Goal: Information Seeking & Learning: Find specific fact

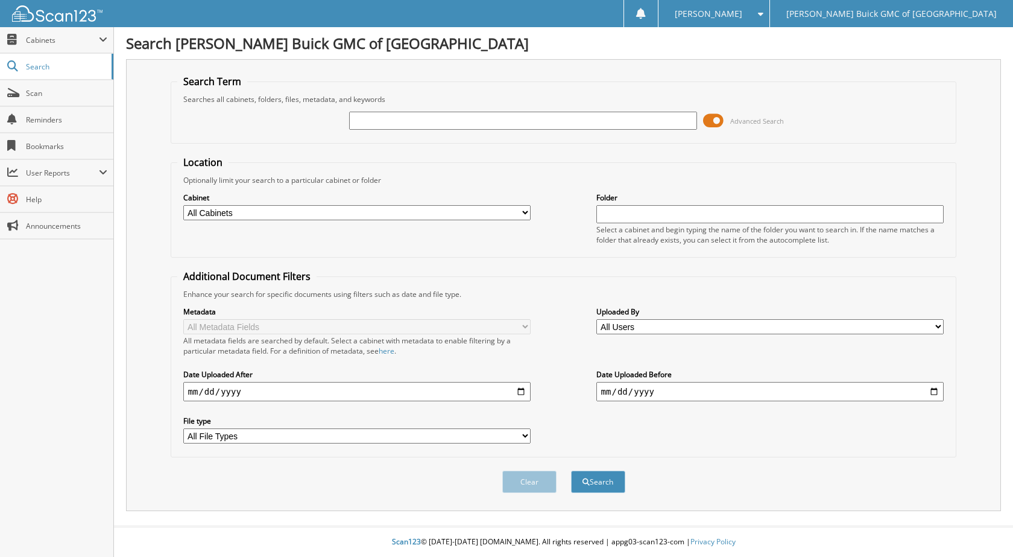
click at [441, 123] on input "text" at bounding box center [523, 121] width 348 height 18
type input "6102604"
click at [571, 470] on button "Search" at bounding box center [598, 481] width 54 height 22
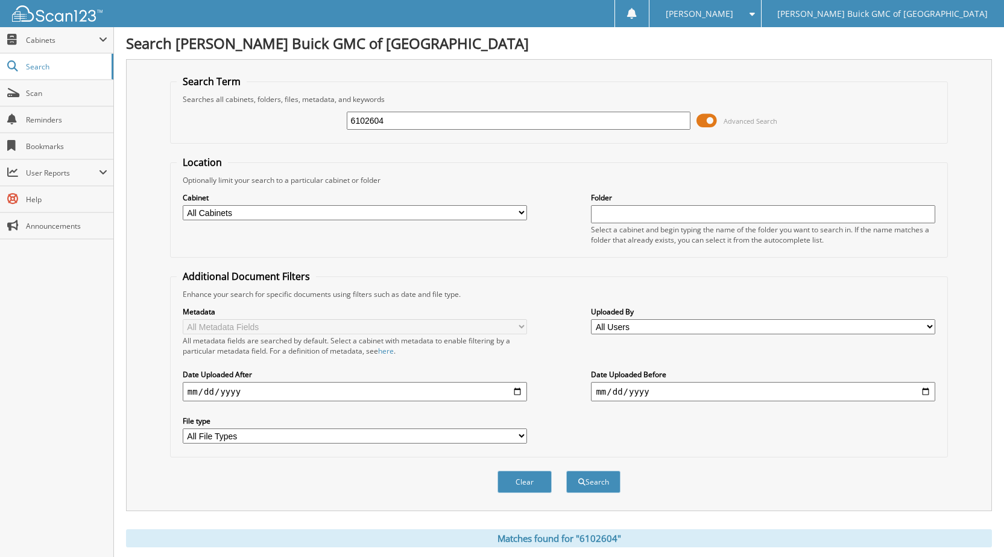
drag, startPoint x: 408, startPoint y: 131, endPoint x: 341, endPoint y: 122, distance: 67.5
click at [341, 122] on div "6102604 Advanced Search" at bounding box center [559, 120] width 765 height 33
drag, startPoint x: 403, startPoint y: 119, endPoint x: 340, endPoint y: 122, distance: 62.8
click at [340, 122] on div "6102604 Advanced Search" at bounding box center [559, 120] width 765 height 33
type input "6102735"
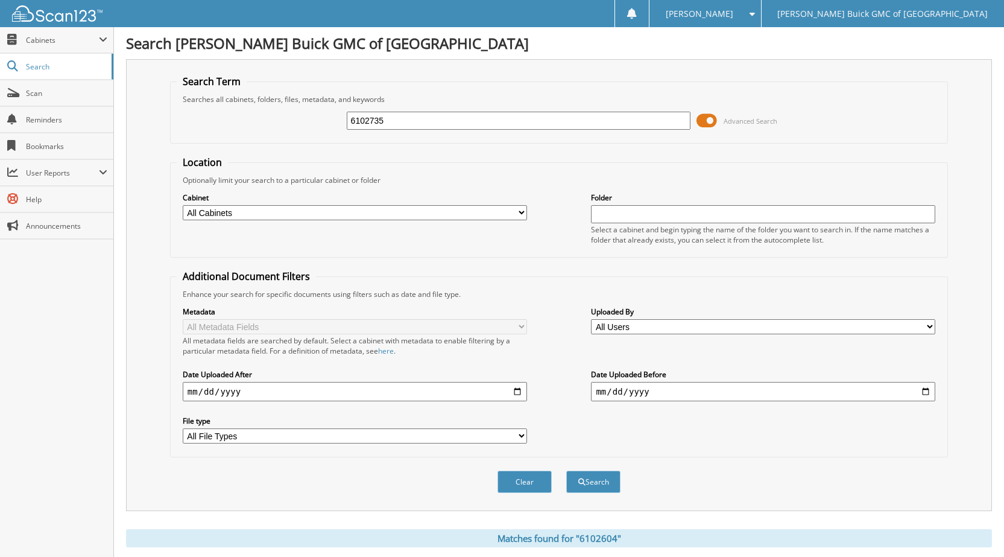
click at [566, 470] on button "Search" at bounding box center [593, 481] width 54 height 22
drag, startPoint x: 396, startPoint y: 121, endPoint x: 354, endPoint y: 128, distance: 42.2
click at [327, 117] on div "6102735 Advanced Search" at bounding box center [559, 120] width 765 height 33
type input "6101941"
click at [566, 470] on button "Search" at bounding box center [593, 481] width 54 height 22
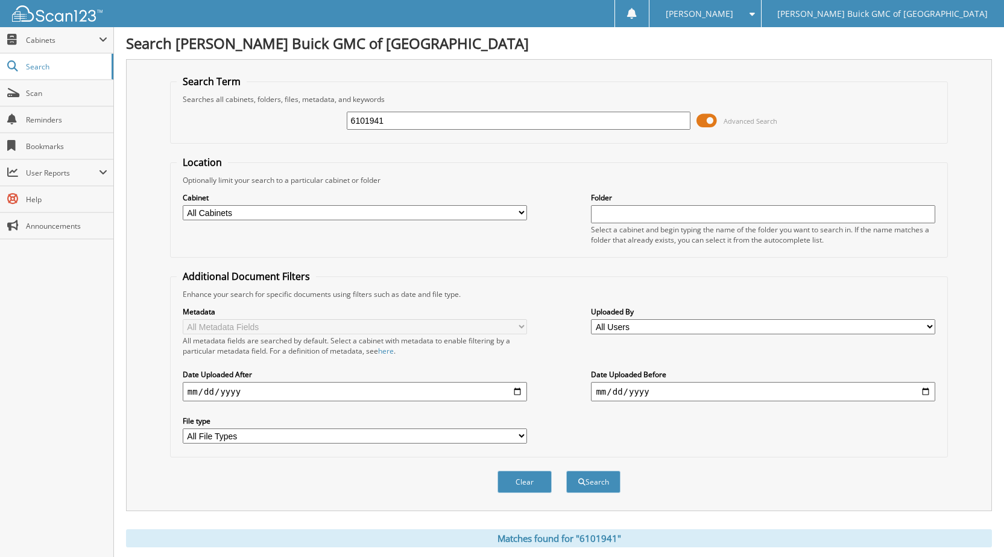
drag, startPoint x: 397, startPoint y: 121, endPoint x: 329, endPoint y: 113, distance: 68.0
click at [329, 113] on div "6101941 Advanced Search" at bounding box center [559, 120] width 765 height 33
type input "6102154"
click at [566, 470] on button "Search" at bounding box center [593, 481] width 54 height 22
drag, startPoint x: 375, startPoint y: 121, endPoint x: 246, endPoint y: 111, distance: 129.4
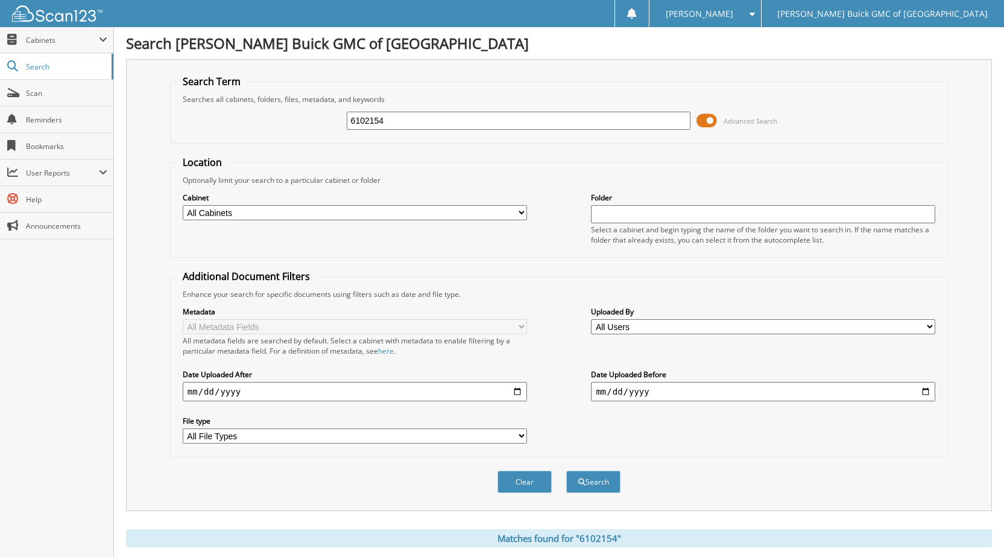
click at [246, 111] on div "6102154 Advanced Search" at bounding box center [559, 120] width 765 height 33
type input "6102632"
click at [566, 470] on button "Search" at bounding box center [593, 481] width 54 height 22
drag, startPoint x: 389, startPoint y: 118, endPoint x: 306, endPoint y: 118, distance: 82.6
click div "6102632 Advanced Search"
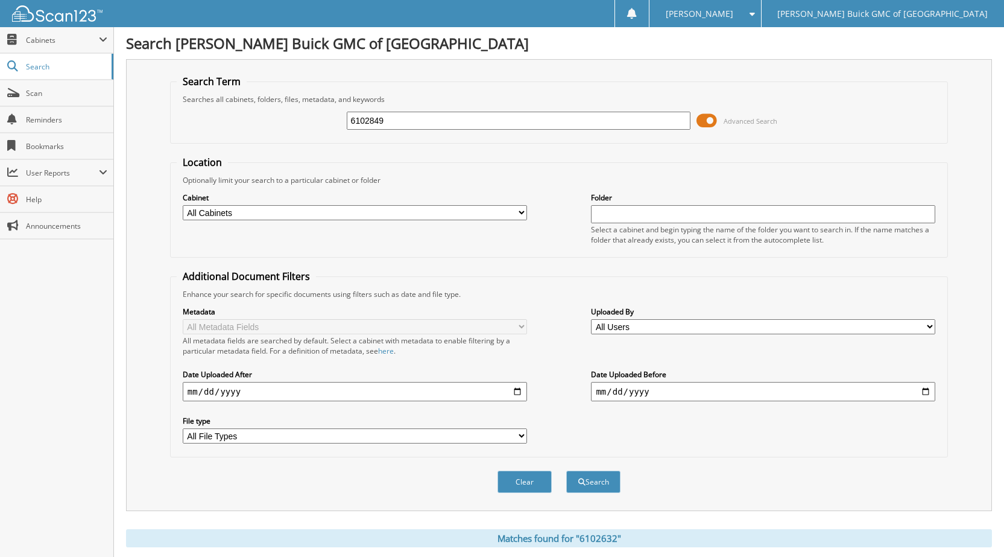
type input "6102849"
click button "Search"
drag, startPoint x: 395, startPoint y: 119, endPoint x: 292, endPoint y: 118, distance: 103.1
click at [297, 118] on div "6102849 Advanced Search" at bounding box center [559, 120] width 765 height 33
type input "6102817"
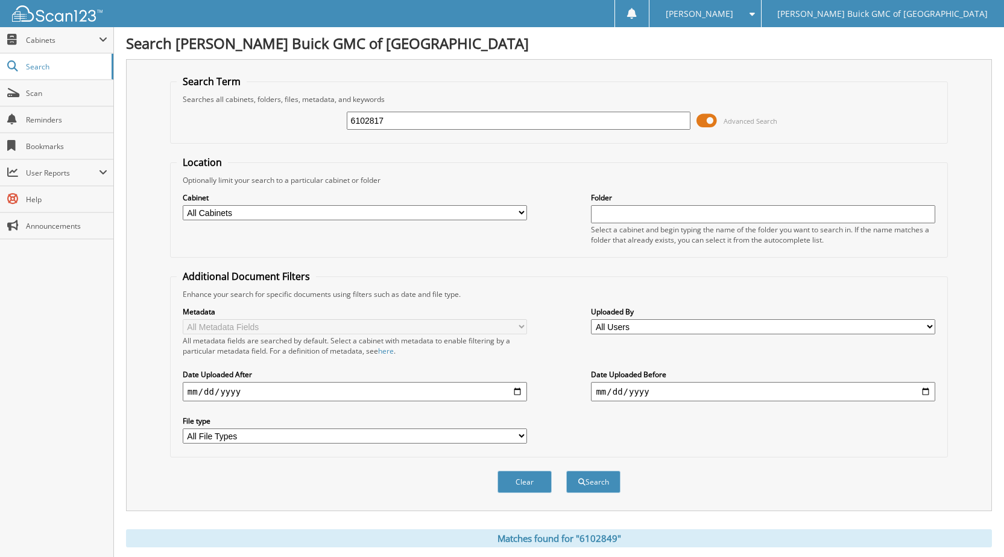
click at [566, 470] on button "Search" at bounding box center [593, 481] width 54 height 22
click at [397, 124] on input "6102817" at bounding box center [519, 121] width 344 height 18
drag, startPoint x: 394, startPoint y: 113, endPoint x: 219, endPoint y: 131, distance: 176.4
click at [219, 131] on div "6102817 Advanced Search" at bounding box center [559, 120] width 765 height 33
type input "6102592"
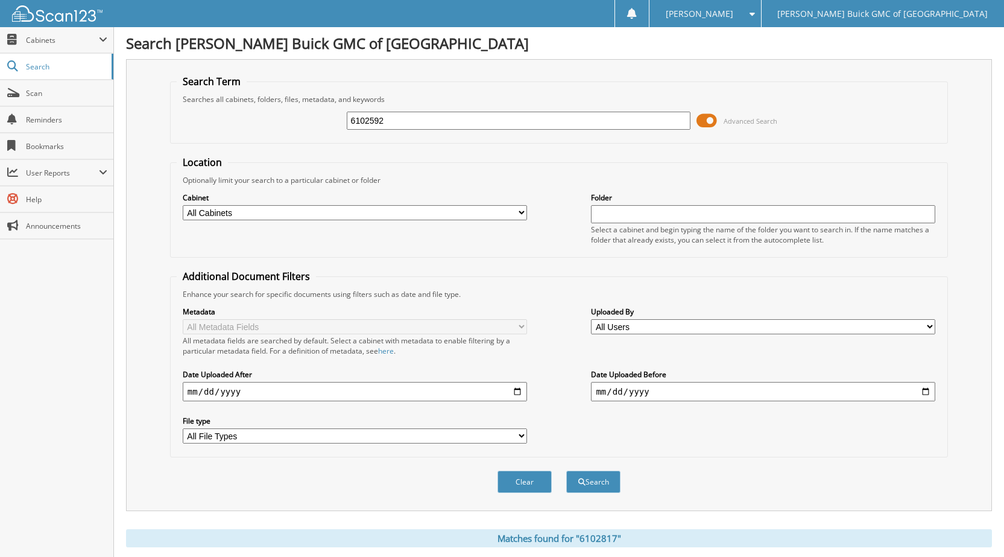
click at [566, 470] on button "Search" at bounding box center [593, 481] width 54 height 22
drag, startPoint x: 397, startPoint y: 121, endPoint x: 311, endPoint y: 115, distance: 87.0
click at [311, 115] on div "6102592 Advanced Search" at bounding box center [559, 120] width 765 height 33
click at [380, 122] on input "61" at bounding box center [519, 121] width 344 height 18
type input "6102821"
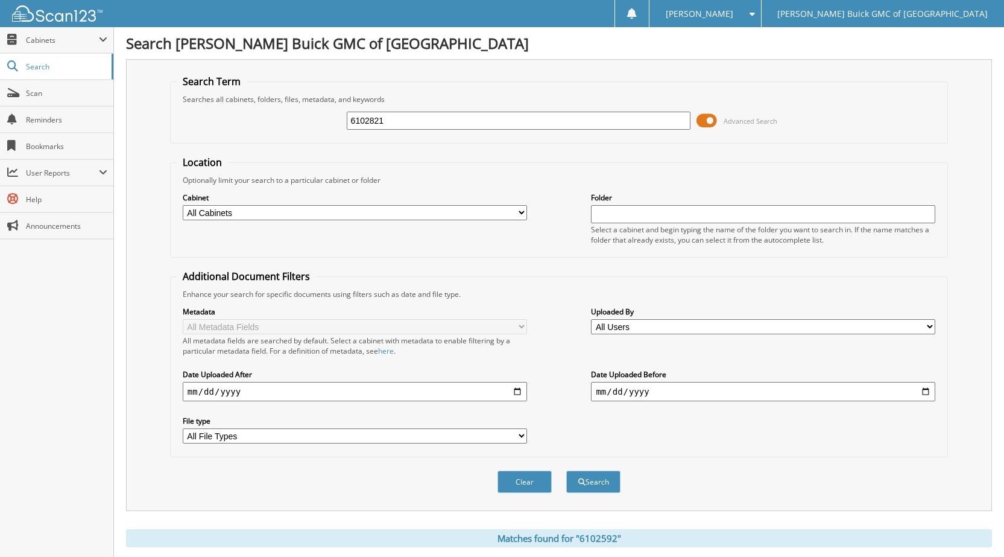
click at [566, 470] on button "Search" at bounding box center [593, 481] width 54 height 22
drag, startPoint x: 382, startPoint y: 125, endPoint x: 301, endPoint y: 120, distance: 80.3
click at [302, 120] on div "6102821 Advanced Search" at bounding box center [559, 120] width 765 height 33
type input "6102846"
click at [566, 470] on button "Search" at bounding box center [593, 481] width 54 height 22
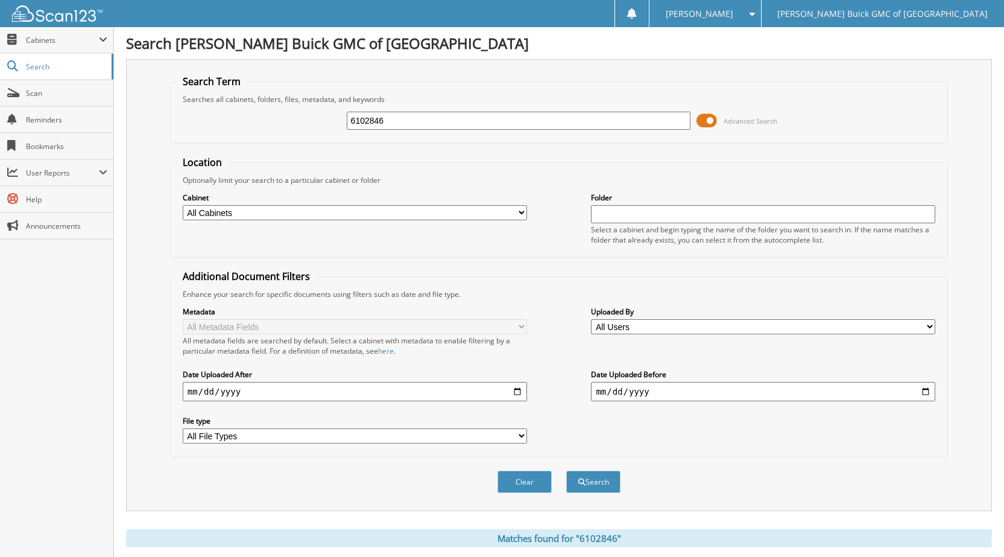
drag, startPoint x: 403, startPoint y: 121, endPoint x: 282, endPoint y: 119, distance: 120.6
click at [283, 119] on div "6102846 Advanced Search" at bounding box center [559, 120] width 765 height 33
type input "6102822"
click at [566, 470] on button "Search" at bounding box center [593, 481] width 54 height 22
drag, startPoint x: 357, startPoint y: 125, endPoint x: 314, endPoint y: 124, distance: 42.8
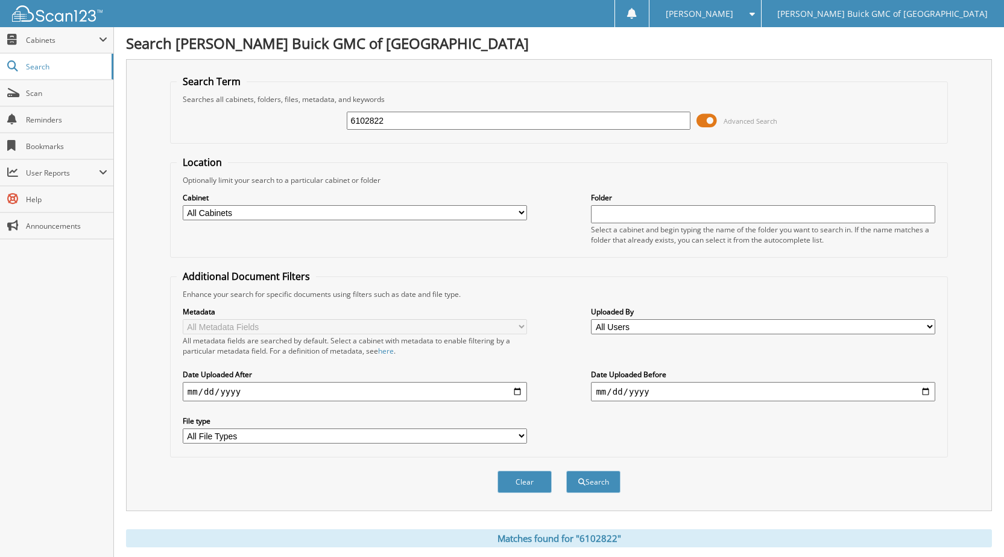
click at [314, 124] on div "6102822 Advanced Search" at bounding box center [559, 120] width 765 height 33
type input "6102832"
click at [566, 470] on button "Search" at bounding box center [593, 481] width 54 height 22
drag, startPoint x: 336, startPoint y: 119, endPoint x: 235, endPoint y: 88, distance: 105.3
click at [236, 89] on fieldset "Search Term Searches all cabinets, folders, files, metadata, and keywords 61028…" at bounding box center [559, 109] width 778 height 69
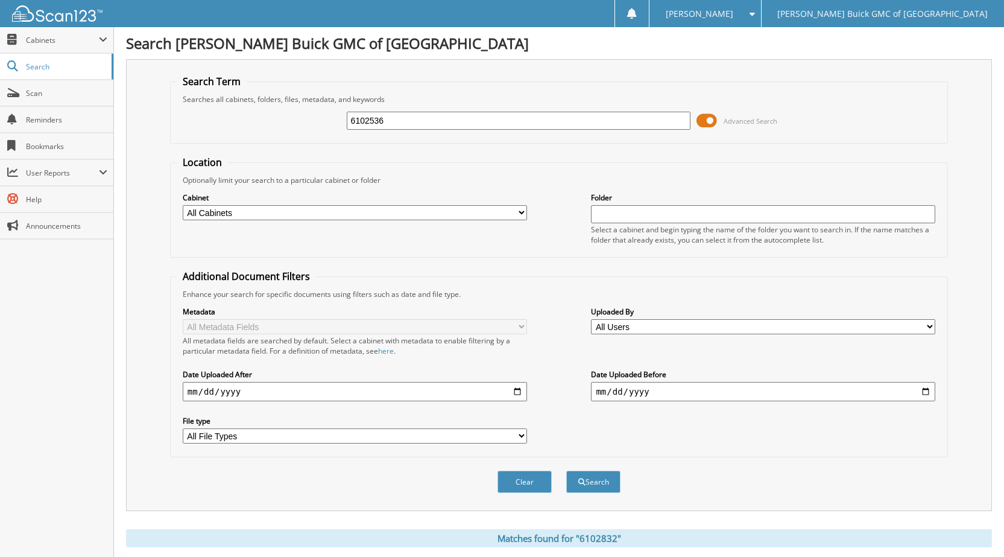
type input "6102536"
click at [566, 470] on button "Search" at bounding box center [593, 481] width 54 height 22
drag, startPoint x: 393, startPoint y: 127, endPoint x: 342, endPoint y: 125, distance: 50.7
click at [342, 125] on div "6102536 Advanced Search" at bounding box center [559, 120] width 765 height 33
type input "6102744"
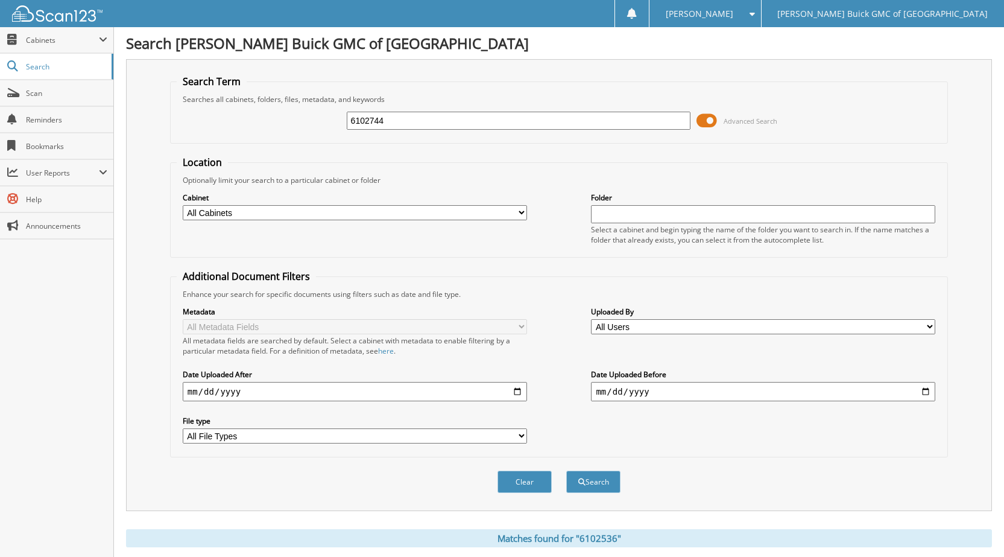
click at [566, 470] on button "Search" at bounding box center [593, 481] width 54 height 22
drag, startPoint x: 376, startPoint y: 121, endPoint x: 300, endPoint y: 122, distance: 75.4
click at [300, 122] on div "6102744 Advanced Search" at bounding box center [559, 120] width 765 height 33
type input "6102798"
click at [566, 470] on button "Search" at bounding box center [593, 481] width 54 height 22
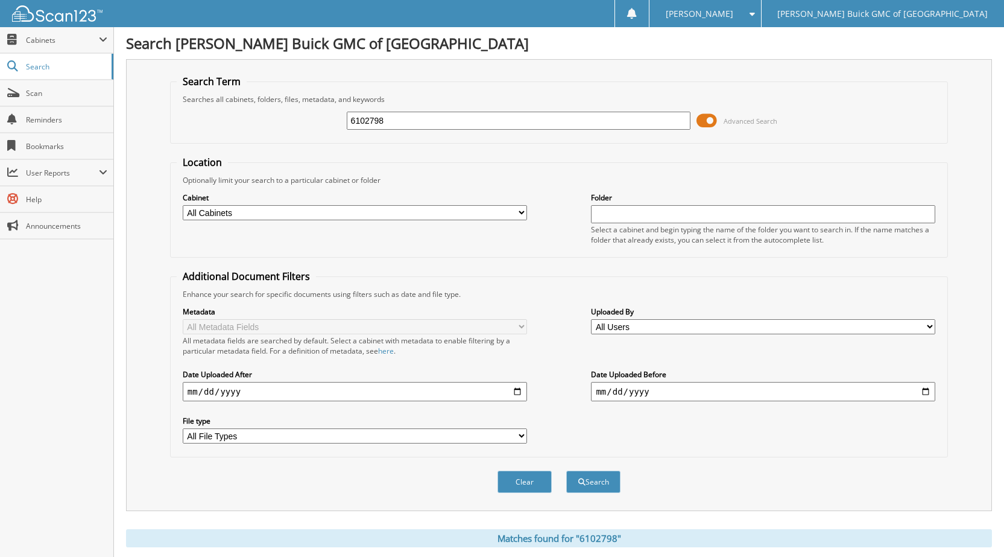
drag, startPoint x: 399, startPoint y: 125, endPoint x: 235, endPoint y: 133, distance: 164.2
click at [244, 131] on div "6102798 Advanced Search" at bounding box center [559, 120] width 765 height 33
type input "6102734"
click at [566, 470] on button "Search" at bounding box center [593, 481] width 54 height 22
drag, startPoint x: 409, startPoint y: 121, endPoint x: 221, endPoint y: 115, distance: 188.2
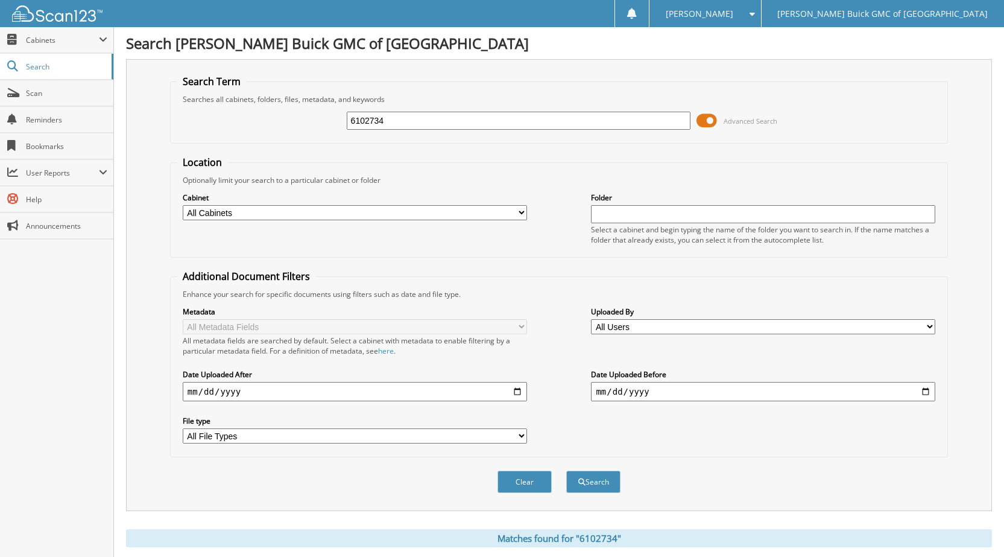
click at [221, 115] on div "6102734 Advanced Search" at bounding box center [559, 120] width 765 height 33
type input "6102730"
click at [566, 470] on button "Search" at bounding box center [593, 481] width 54 height 22
drag, startPoint x: 388, startPoint y: 125, endPoint x: 301, endPoint y: 118, distance: 87.1
click at [301, 118] on div "6102730 Advanced Search" at bounding box center [559, 120] width 765 height 33
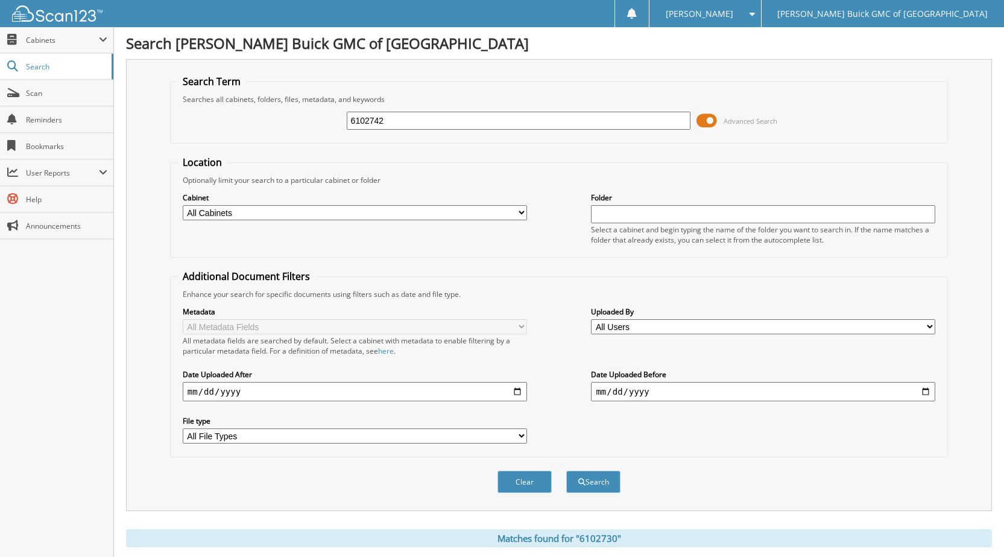
type input "6102742"
click at [566, 470] on button "Search" at bounding box center [593, 481] width 54 height 22
drag, startPoint x: 398, startPoint y: 120, endPoint x: 279, endPoint y: 128, distance: 119.1
click at [279, 128] on div "6102742 Advanced Search" at bounding box center [559, 120] width 765 height 33
type input "6102731"
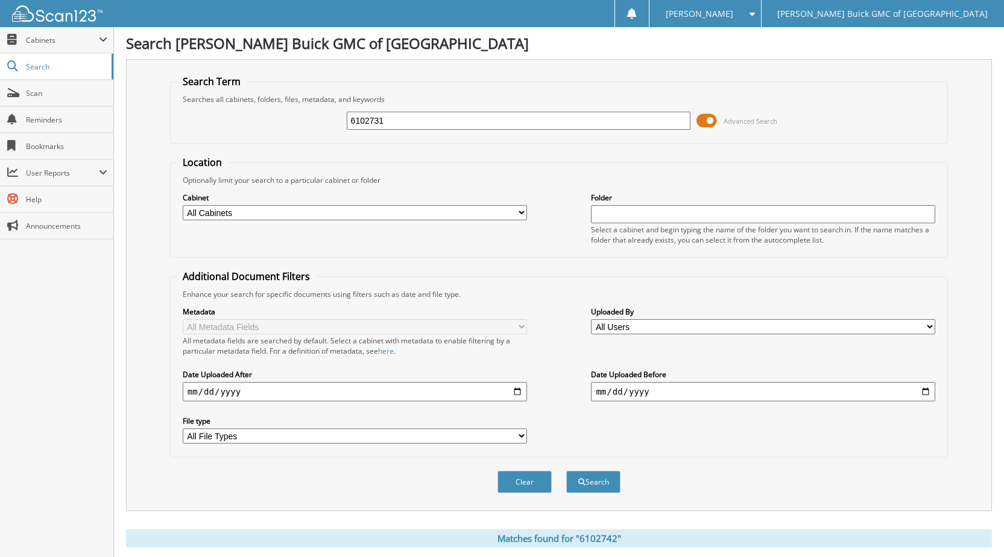
click at [566, 470] on button "Search" at bounding box center [593, 481] width 54 height 22
drag, startPoint x: 400, startPoint y: 127, endPoint x: 286, endPoint y: 122, distance: 114.7
click at [286, 122] on div "6102731 Advanced Search" at bounding box center [559, 120] width 765 height 33
type input "6102764"
click at [566, 470] on button "Search" at bounding box center [593, 481] width 54 height 22
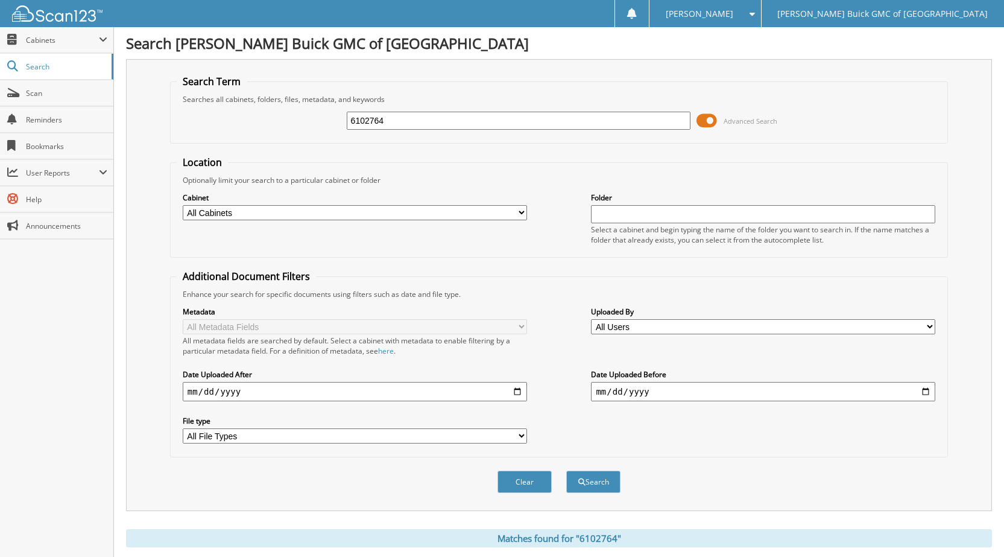
drag, startPoint x: 362, startPoint y: 124, endPoint x: 289, endPoint y: 124, distance: 72.4
click at [289, 124] on div "6102764 Advanced Search" at bounding box center [559, 120] width 765 height 33
type input "6102765"
click at [566, 470] on button "Search" at bounding box center [593, 481] width 54 height 22
drag, startPoint x: 373, startPoint y: 122, endPoint x: 295, endPoint y: 125, distance: 77.9
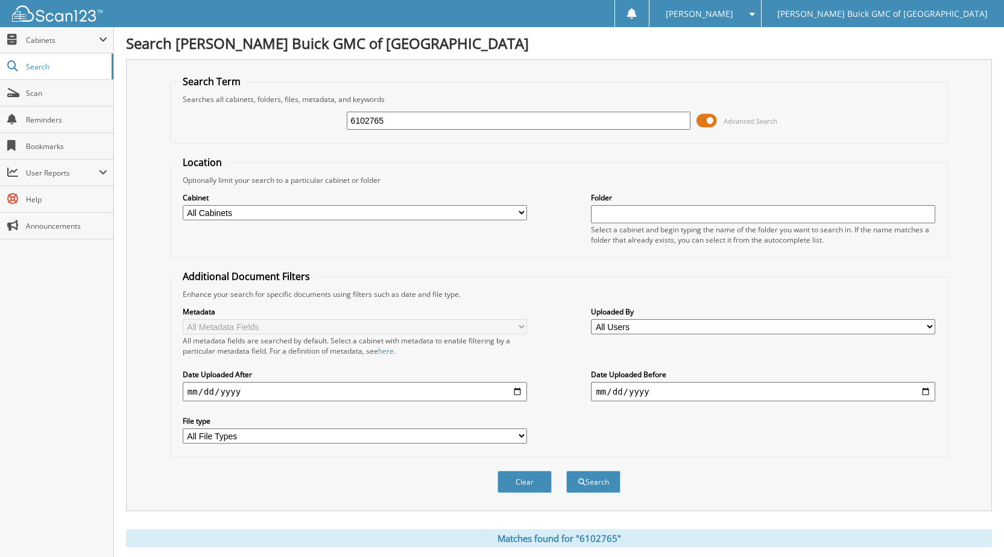
click at [297, 125] on div "6102765 Advanced Search" at bounding box center [559, 120] width 765 height 33
type input "6102797"
click at [566, 470] on button "Search" at bounding box center [593, 481] width 54 height 22
drag, startPoint x: 386, startPoint y: 113, endPoint x: 349, endPoint y: 119, distance: 38.0
click at [349, 119] on div "6102797" at bounding box center [519, 120] width 344 height 21
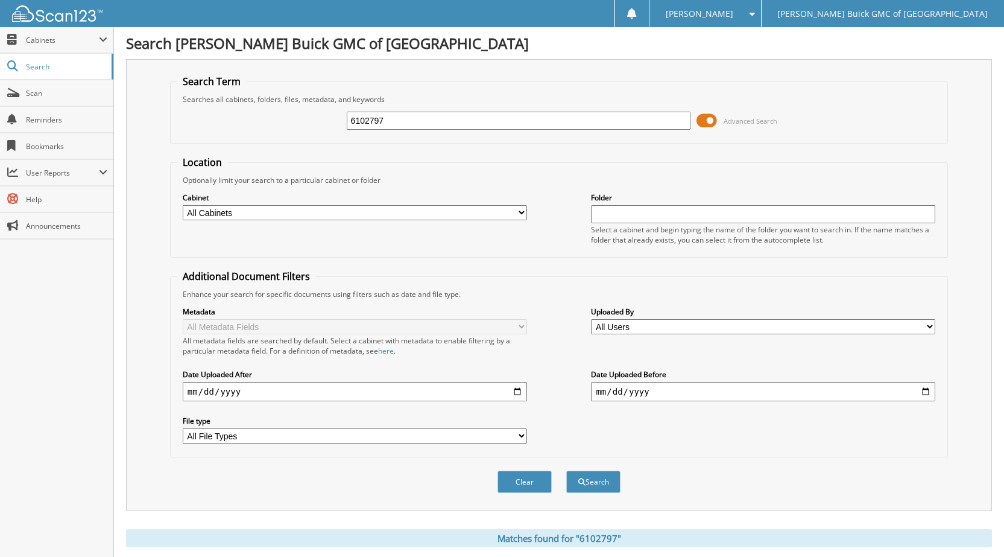
drag, startPoint x: 383, startPoint y: 118, endPoint x: 298, endPoint y: 110, distance: 86.0
click at [300, 111] on div "6102797 Advanced Search" at bounding box center [559, 120] width 765 height 33
type input "6102363"
click at [566, 470] on button "Search" at bounding box center [593, 481] width 54 height 22
drag, startPoint x: 392, startPoint y: 121, endPoint x: 329, endPoint y: 113, distance: 63.2
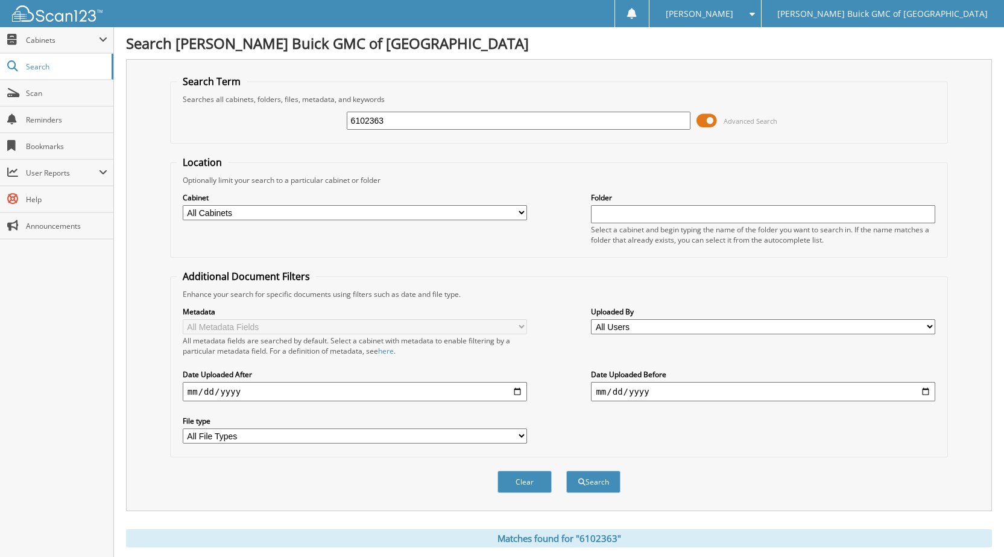
click at [328, 113] on div "6102363 Advanced Search" at bounding box center [559, 120] width 765 height 33
type input "6102845"
click at [566, 470] on button "Search" at bounding box center [593, 481] width 54 height 22
drag, startPoint x: 390, startPoint y: 117, endPoint x: 276, endPoint y: 104, distance: 115.3
click at [277, 106] on div "6102845 Advanced Search" at bounding box center [559, 120] width 765 height 33
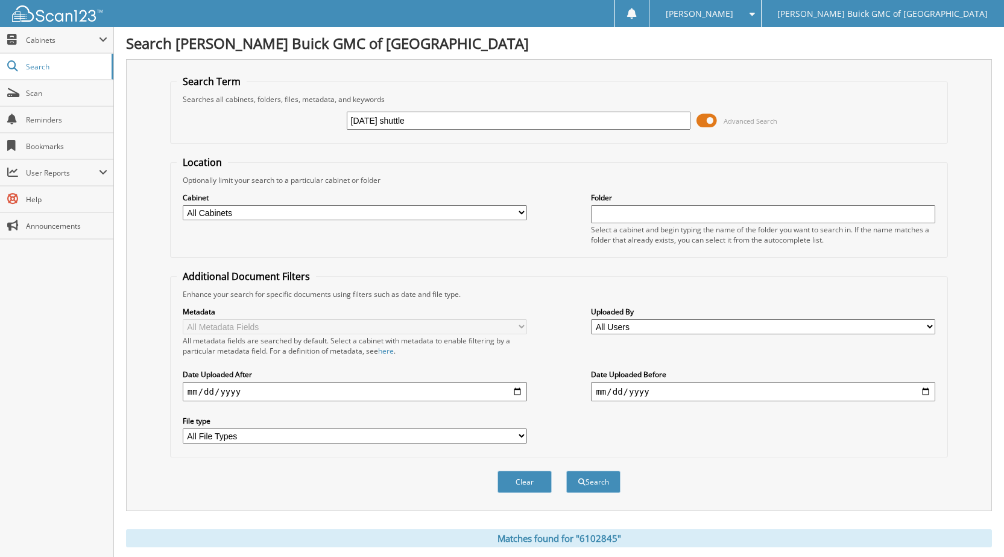
type input "2025-09-11 shuttle"
click at [566, 470] on button "Search" at bounding box center [593, 481] width 54 height 22
drag, startPoint x: 435, startPoint y: 124, endPoint x: 320, endPoint y: 118, distance: 115.4
click at [310, 118] on div "[DATE] shuttle Advanced Search" at bounding box center [559, 120] width 765 height 33
type input "6102288"
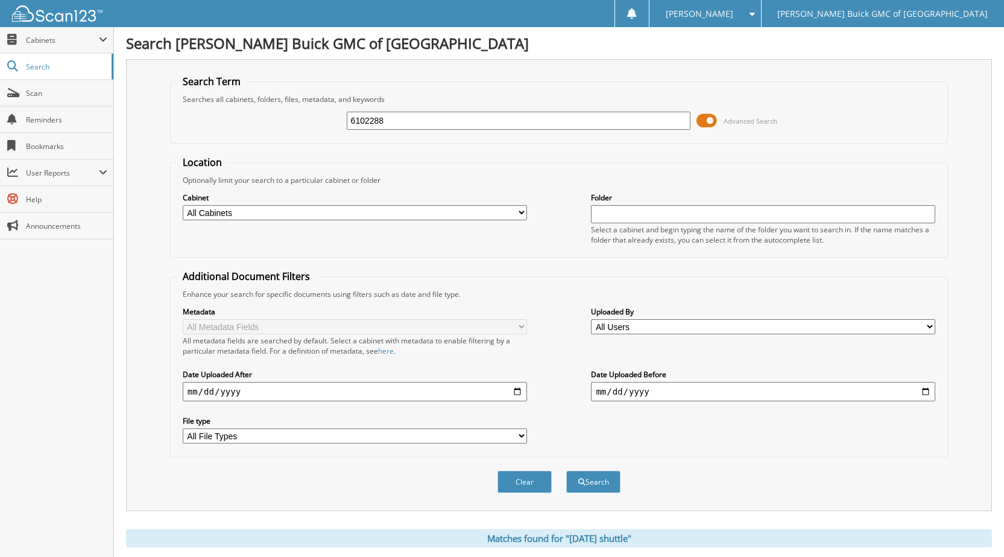
click at [566, 470] on button "Search" at bounding box center [593, 481] width 54 height 22
drag, startPoint x: 393, startPoint y: 127, endPoint x: 339, endPoint y: 127, distance: 53.7
click at [339, 127] on div "6102288 Advanced Search" at bounding box center [559, 120] width 765 height 33
type input "6102679"
click at [566, 470] on button "Search" at bounding box center [593, 481] width 54 height 22
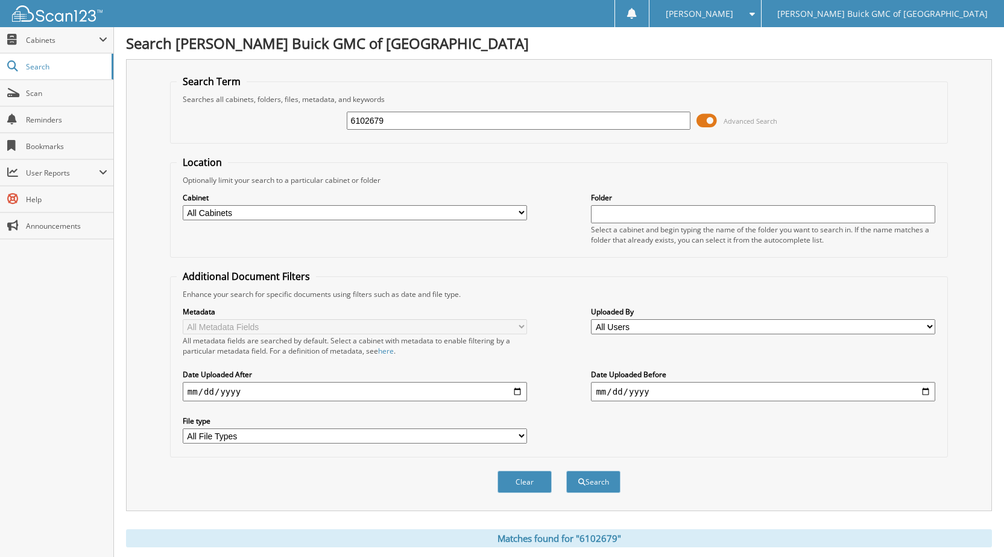
drag, startPoint x: 379, startPoint y: 119, endPoint x: 241, endPoint y: 122, distance: 138.7
click at [262, 124] on div "6102679 Advanced Search" at bounding box center [559, 120] width 765 height 33
type input "6102823"
click at [566, 470] on button "Search" at bounding box center [593, 481] width 54 height 22
drag, startPoint x: 402, startPoint y: 118, endPoint x: 296, endPoint y: 123, distance: 105.6
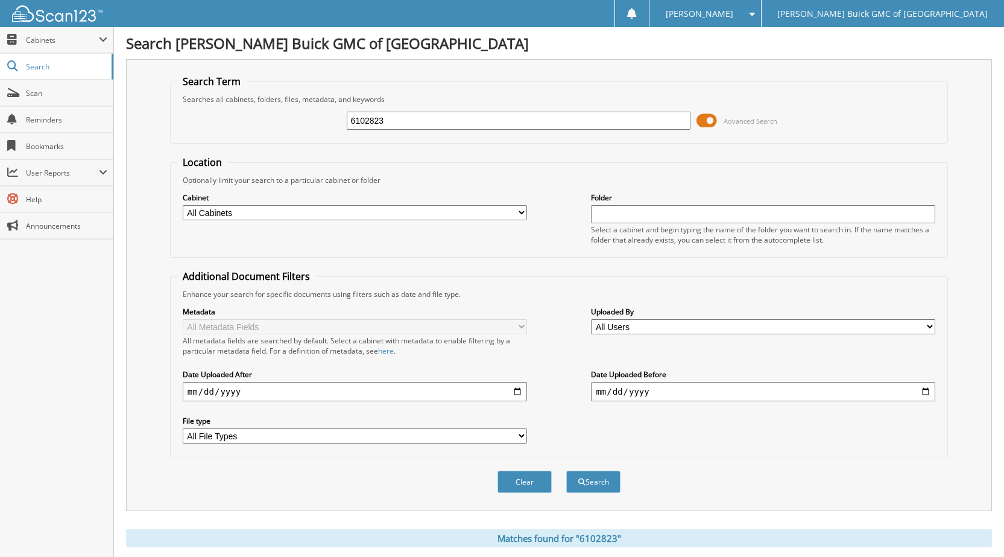
click at [298, 124] on div "6102823 Advanced Search" at bounding box center [559, 120] width 765 height 33
type input "6102761"
click at [566, 470] on button "Search" at bounding box center [593, 481] width 54 height 22
drag, startPoint x: 380, startPoint y: 125, endPoint x: 308, endPoint y: 120, distance: 72.5
click at [308, 120] on div "6102761 Advanced Search" at bounding box center [559, 120] width 765 height 33
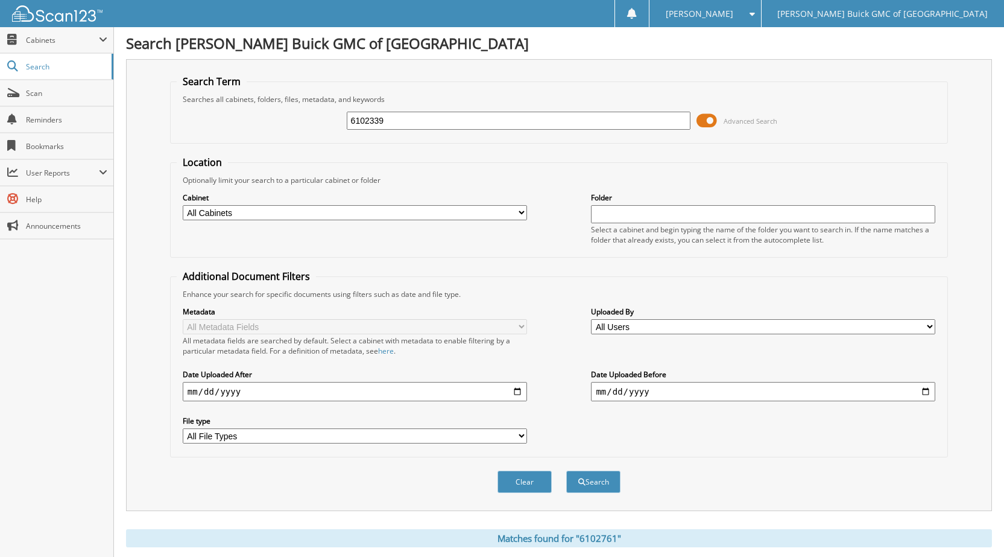
type input "6102339"
click at [566, 470] on button "Search" at bounding box center [593, 481] width 54 height 22
drag, startPoint x: 397, startPoint y: 125, endPoint x: 271, endPoint y: 119, distance: 126.1
click at [274, 122] on div "6102339 Advanced Search" at bounding box center [559, 120] width 765 height 33
type input "6102616"
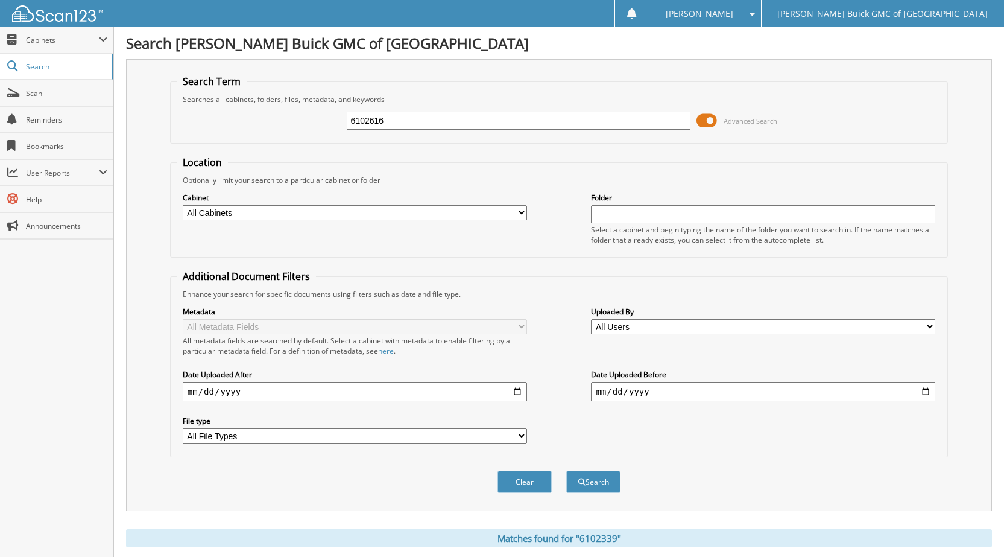
click at [566, 470] on button "Search" at bounding box center [593, 481] width 54 height 22
drag, startPoint x: 390, startPoint y: 120, endPoint x: 239, endPoint y: 131, distance: 151.8
click at [239, 131] on div "6102616 Advanced Search" at bounding box center [559, 120] width 765 height 33
type input "6102681"
click at [566, 470] on button "Search" at bounding box center [593, 481] width 54 height 22
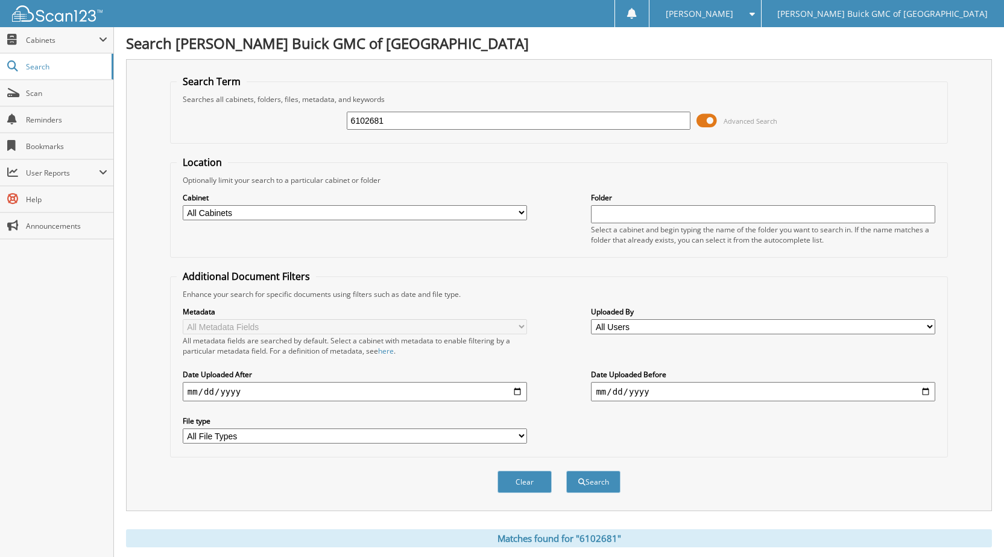
drag, startPoint x: 361, startPoint y: 117, endPoint x: 300, endPoint y: 111, distance: 61.2
click at [301, 112] on div "6102681 Advanced Search" at bounding box center [559, 120] width 765 height 33
type input "6102760"
click at [566, 470] on button "Search" at bounding box center [593, 481] width 54 height 22
drag, startPoint x: 356, startPoint y: 124, endPoint x: 325, endPoint y: 119, distance: 31.6
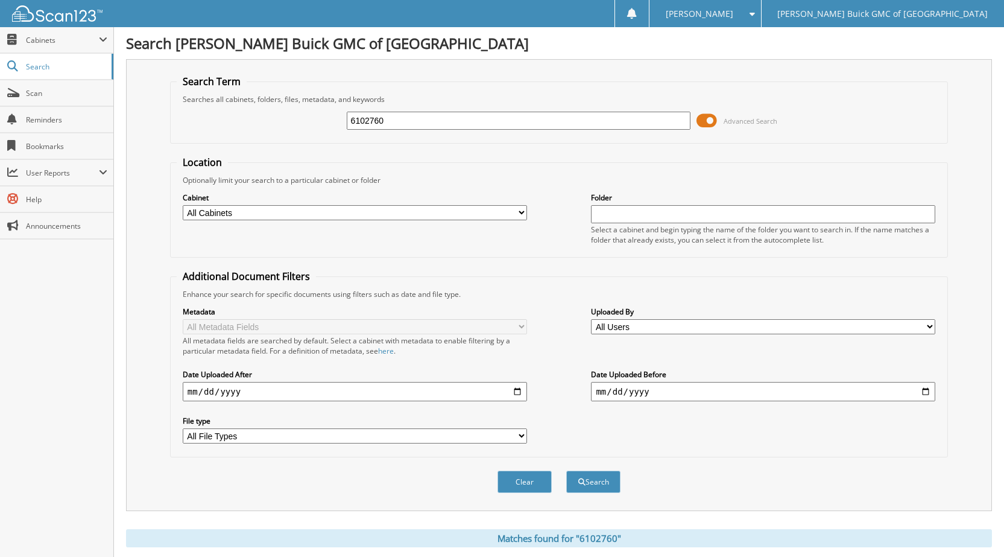
click at [325, 119] on div "6102760 Advanced Search" at bounding box center [559, 120] width 765 height 33
type input "6102763"
click at [566, 470] on button "Search" at bounding box center [593, 481] width 54 height 22
drag, startPoint x: 389, startPoint y: 125, endPoint x: 304, endPoint y: 117, distance: 85.4
click at [304, 117] on div "6102763 Advanced Search" at bounding box center [559, 120] width 765 height 33
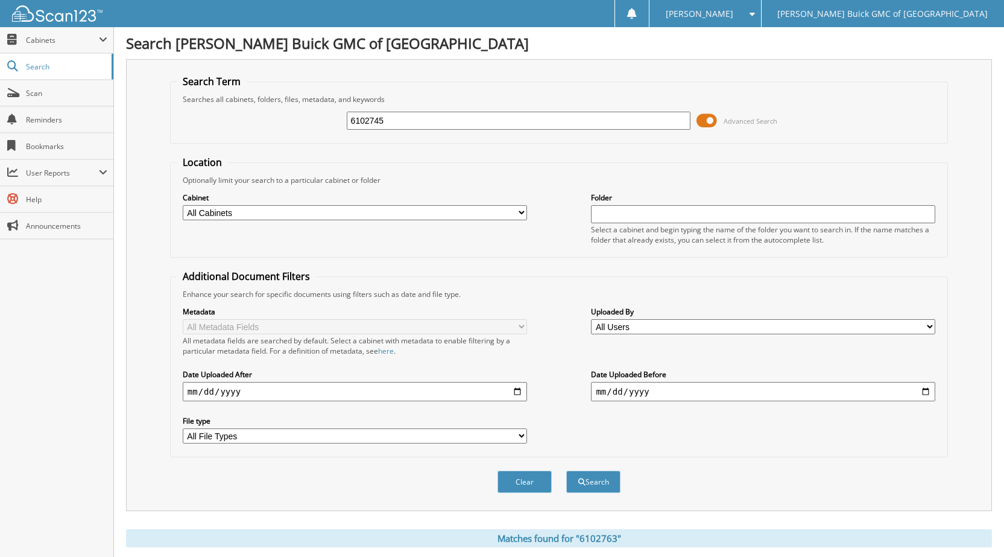
type input "6102745"
click at [566, 470] on button "Search" at bounding box center [593, 481] width 54 height 22
drag, startPoint x: 390, startPoint y: 120, endPoint x: 297, endPoint y: 121, distance: 92.9
click at [297, 121] on div "6102745 Advanced Search" at bounding box center [559, 120] width 765 height 33
type input "6098601"
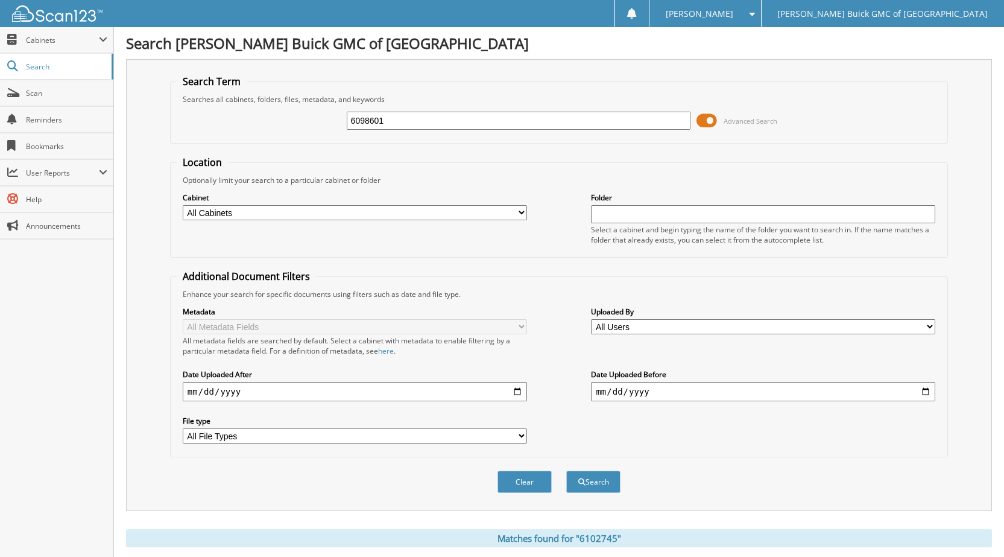
click at [566, 470] on button "Search" at bounding box center [593, 481] width 54 height 22
drag, startPoint x: 361, startPoint y: 121, endPoint x: 286, endPoint y: 102, distance: 77.2
click at [286, 102] on fieldset "Search Term Searches all cabinets, folders, files, metadata, and keywords 60986…" at bounding box center [559, 109] width 778 height 69
type input "6102756"
click at [566, 470] on button "Search" at bounding box center [593, 481] width 54 height 22
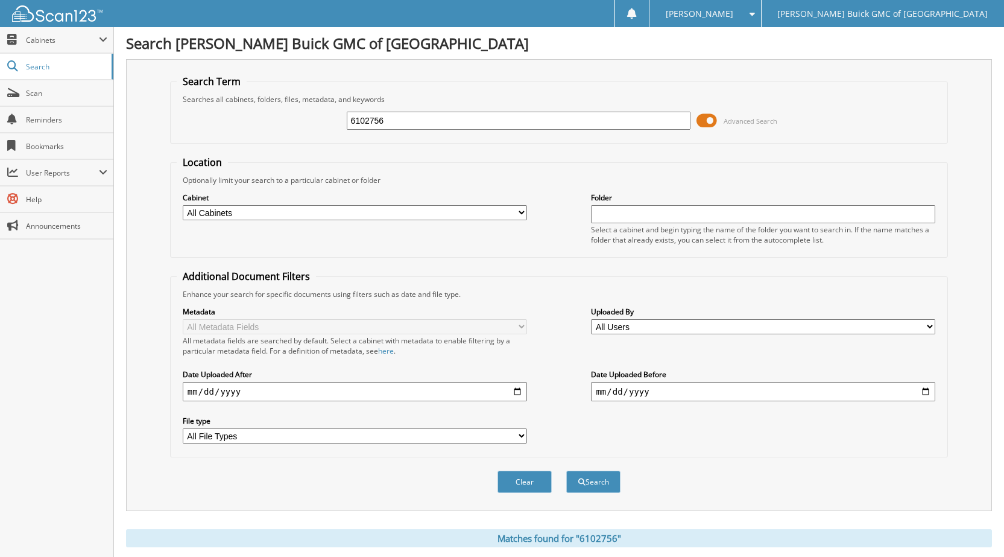
click at [393, 119] on input "6102756" at bounding box center [519, 121] width 344 height 18
drag, startPoint x: 390, startPoint y: 121, endPoint x: 282, endPoint y: 115, distance: 107.5
click at [282, 115] on div "6102756 Advanced Search" at bounding box center [559, 120] width 765 height 33
type input "6102785"
click at [566, 470] on button "Search" at bounding box center [593, 481] width 54 height 22
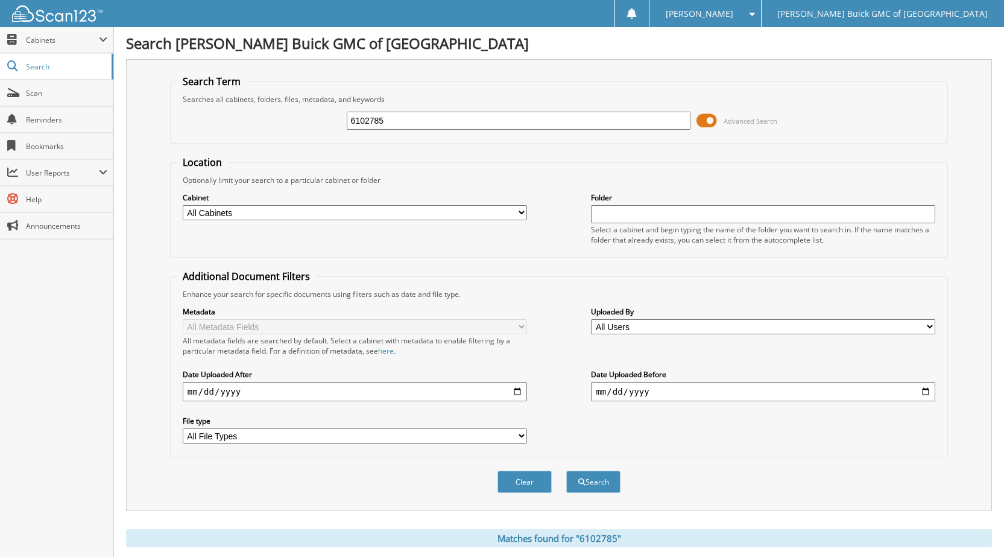
drag, startPoint x: 383, startPoint y: 125, endPoint x: 268, endPoint y: 114, distance: 115.7
click at [270, 115] on div "6102785 Advanced Search" at bounding box center [559, 120] width 765 height 33
type input "6102770"
click at [566, 470] on button "Search" at bounding box center [593, 481] width 54 height 22
drag, startPoint x: 394, startPoint y: 122, endPoint x: 239, endPoint y: 118, distance: 155.6
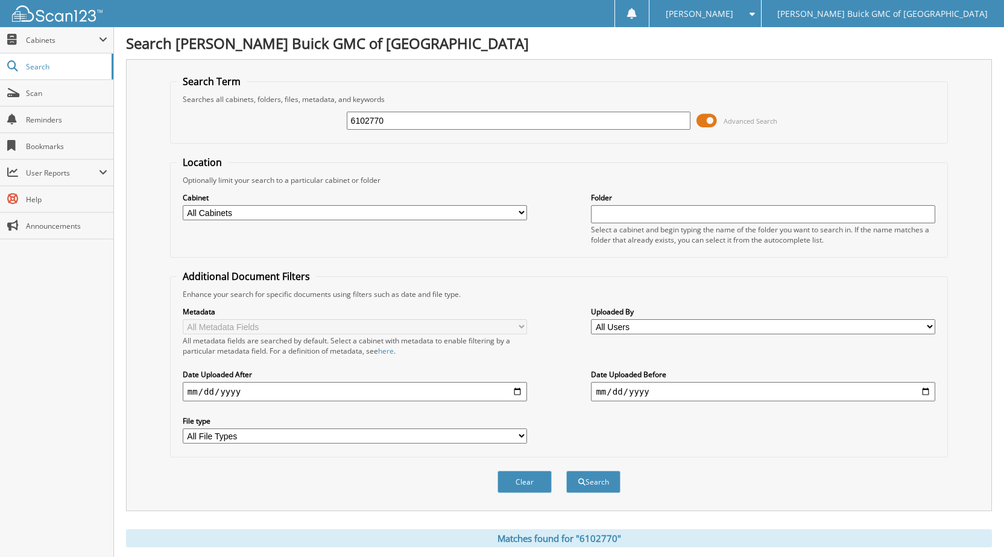
click at [260, 123] on div "6102770 Advanced Search" at bounding box center [559, 120] width 765 height 33
type input "9107891"
click at [566, 470] on button "Search" at bounding box center [593, 481] width 54 height 22
drag, startPoint x: 383, startPoint y: 115, endPoint x: 317, endPoint y: 115, distance: 66.3
click at [317, 115] on div "9107891 Advanced Search" at bounding box center [559, 120] width 765 height 33
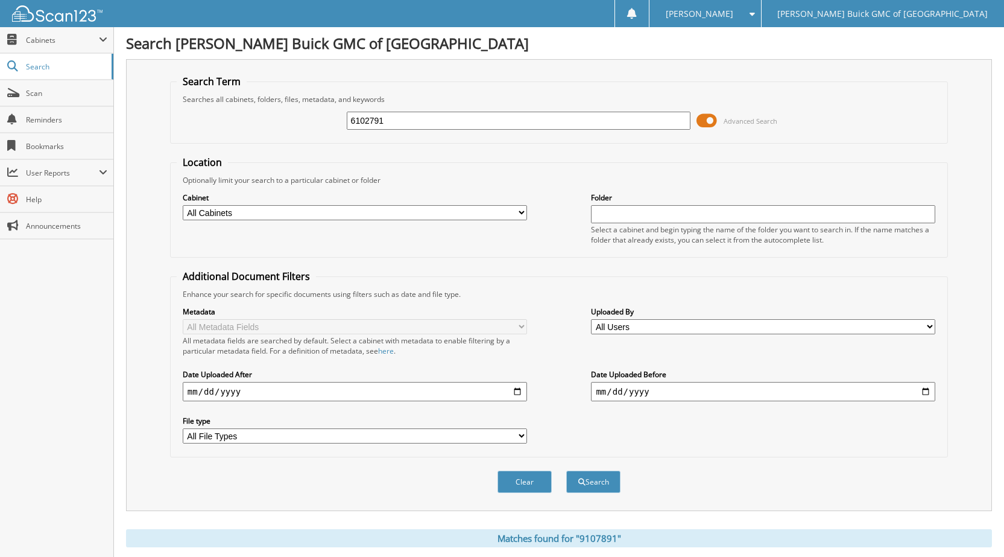
type input "6102791"
click at [566, 470] on button "Search" at bounding box center [593, 481] width 54 height 22
drag, startPoint x: 397, startPoint y: 129, endPoint x: 280, endPoint y: 123, distance: 117.7
click at [283, 122] on div "6102791 Advanced Search" at bounding box center [559, 120] width 765 height 33
click at [566, 470] on button "Search" at bounding box center [593, 481] width 54 height 22
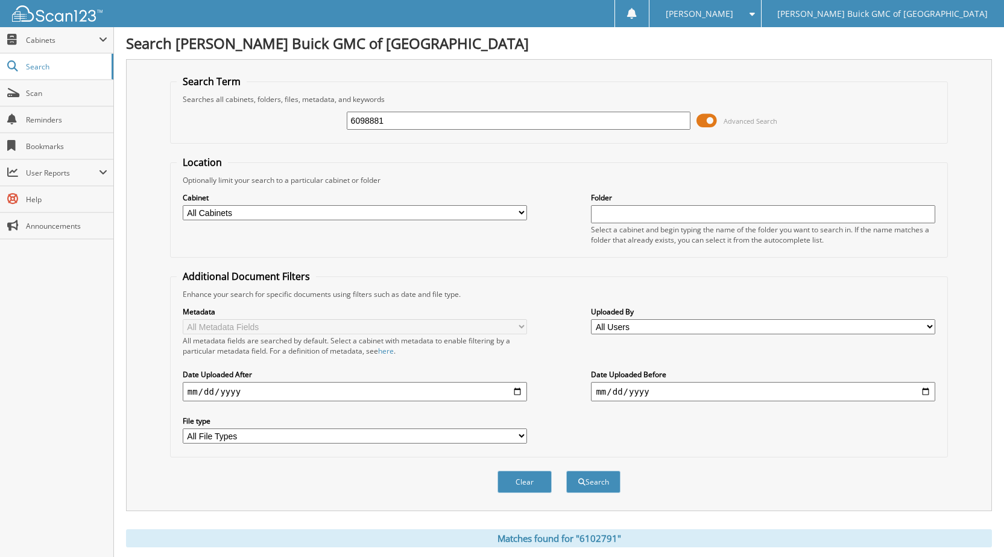
type input "6098881."
drag, startPoint x: 400, startPoint y: 121, endPoint x: 212, endPoint y: 119, distance: 187.5
click at [213, 119] on div "6098881 Advanced Search" at bounding box center [559, 120] width 765 height 33
type input "6102491"
click at [566, 470] on button "Search" at bounding box center [593, 481] width 54 height 22
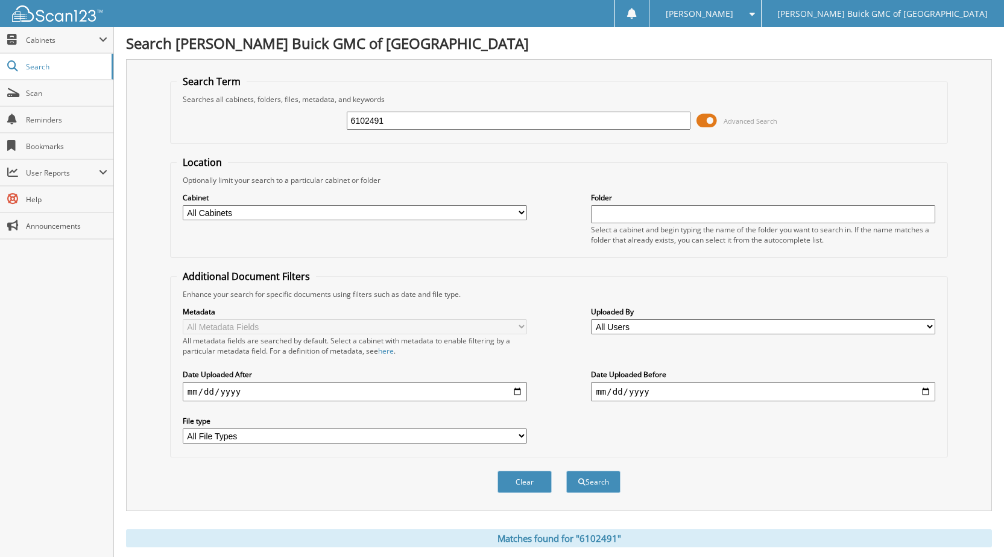
drag, startPoint x: 398, startPoint y: 128, endPoint x: 326, endPoint y: 121, distance: 72.1
click at [326, 121] on div "6102491 Advanced Search" at bounding box center [559, 120] width 765 height 33
type input "6102667"
click at [566, 470] on button "Search" at bounding box center [593, 481] width 54 height 22
drag, startPoint x: 393, startPoint y: 126, endPoint x: 294, endPoint y: 130, distance: 99.0
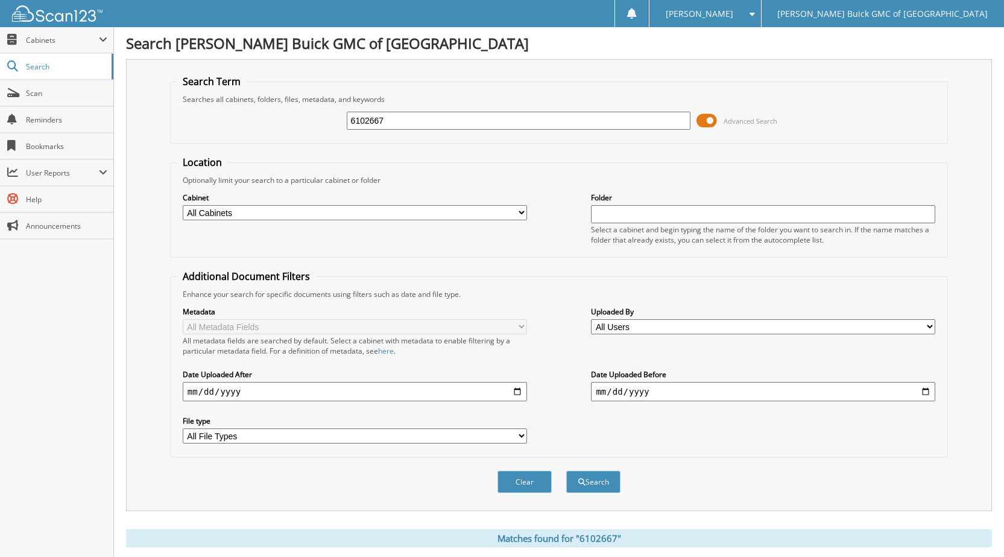
click at [294, 130] on div "6102667 Advanced Search" at bounding box center [559, 120] width 765 height 33
type input "6102677"
click at [566, 470] on button "Search" at bounding box center [593, 481] width 54 height 22
drag, startPoint x: 374, startPoint y: 119, endPoint x: 326, endPoint y: 120, distance: 48.3
click at [323, 118] on div "6102677 Advanced Search" at bounding box center [559, 120] width 765 height 33
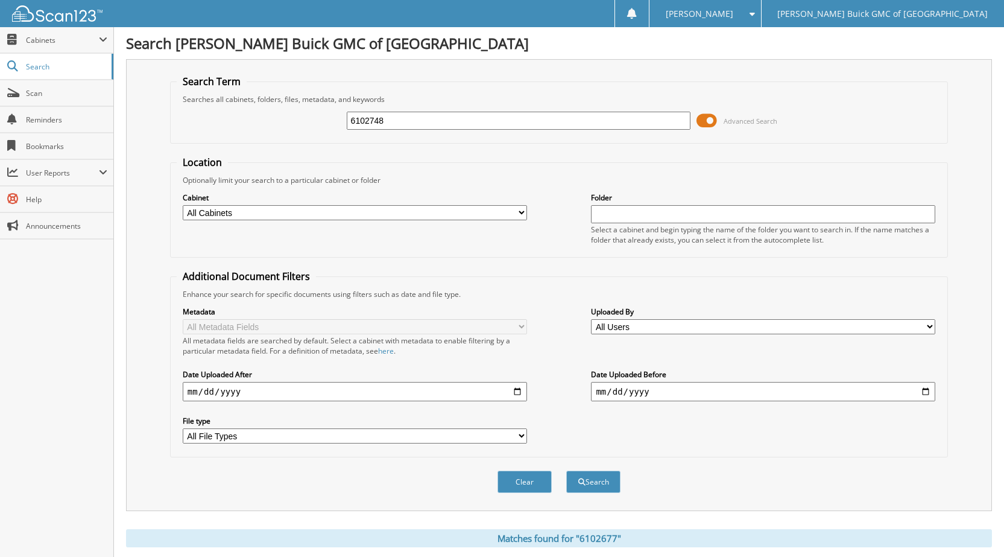
type input "6102748"
click at [566, 470] on button "Search" at bounding box center [593, 481] width 54 height 22
drag, startPoint x: 412, startPoint y: 119, endPoint x: 222, endPoint y: 118, distance: 189.9
click at [222, 118] on div "6102748 Advanced Search" at bounding box center [559, 120] width 765 height 33
type input "6102781"
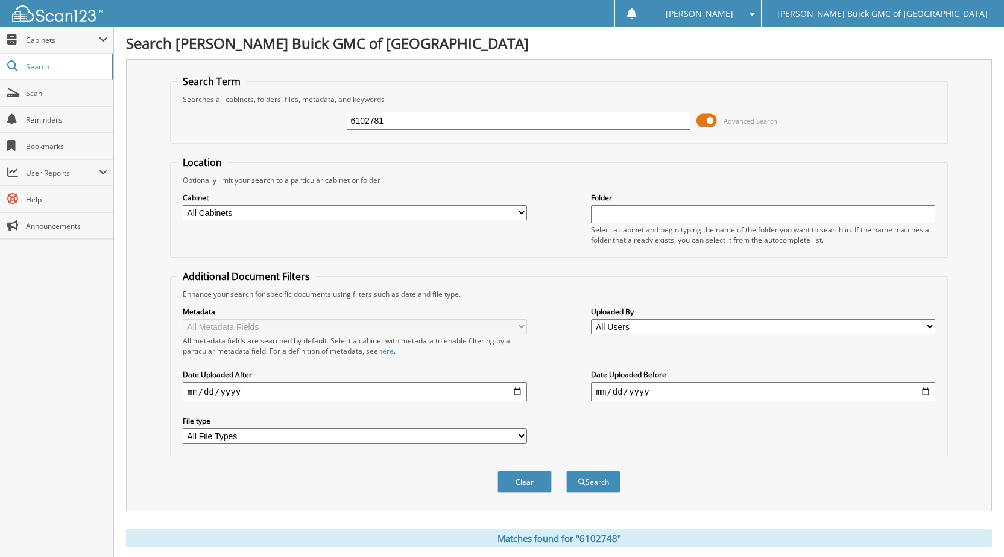
click at [566, 470] on button "Search" at bounding box center [593, 481] width 54 height 22
drag, startPoint x: 399, startPoint y: 129, endPoint x: 257, endPoint y: 109, distance: 142.6
click at [289, 115] on div "6102781 Advanced Search" at bounding box center [559, 120] width 765 height 33
type input "6102193"
click at [566, 470] on button "Search" at bounding box center [593, 481] width 54 height 22
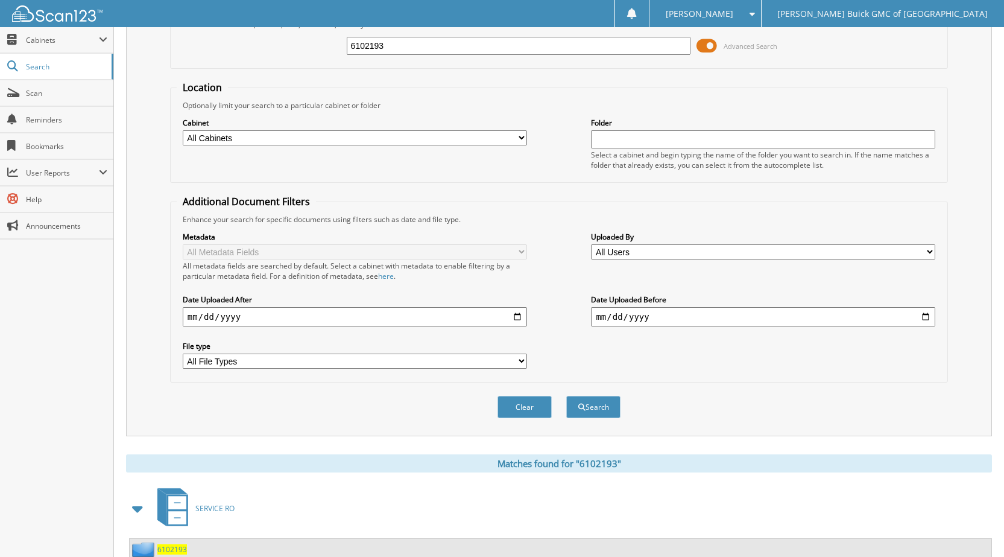
scroll to position [191, 0]
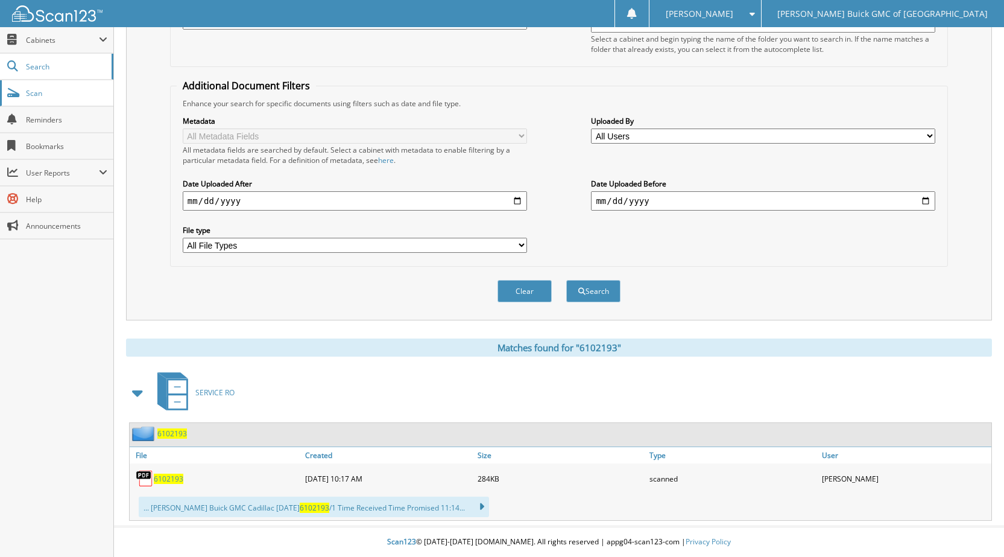
click at [36, 95] on span "Scan" at bounding box center [66, 93] width 81 height 10
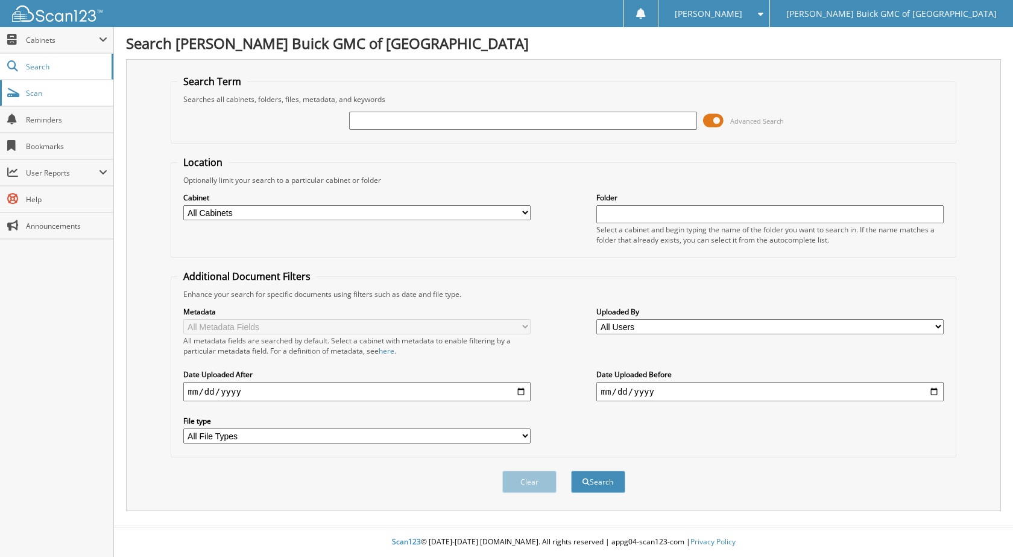
click at [40, 95] on span "Scan" at bounding box center [66, 93] width 81 height 10
